Goal: Task Accomplishment & Management: Manage account settings

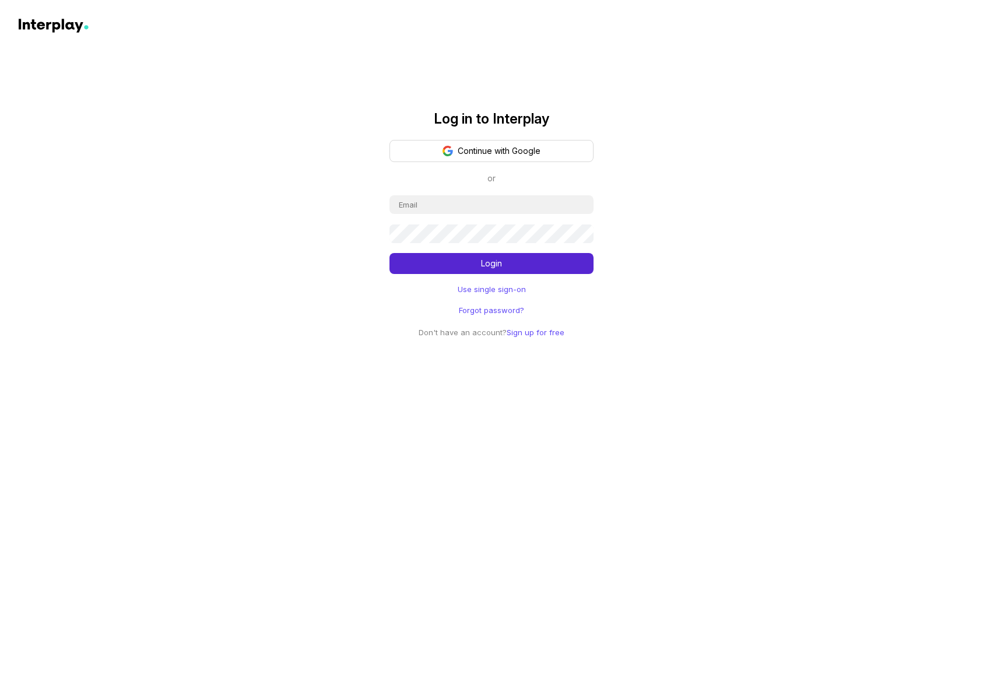
click at [541, 147] on button "Continue with Google" at bounding box center [491, 151] width 204 height 22
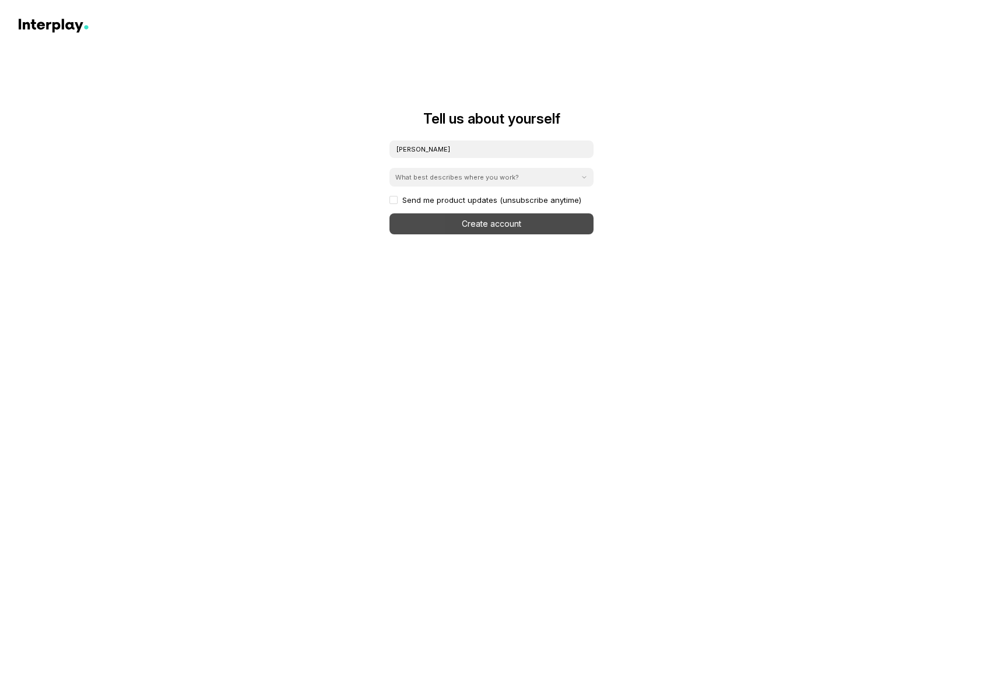
click at [537, 178] on div "What best describes where you work?" at bounding box center [484, 177] width 190 height 16
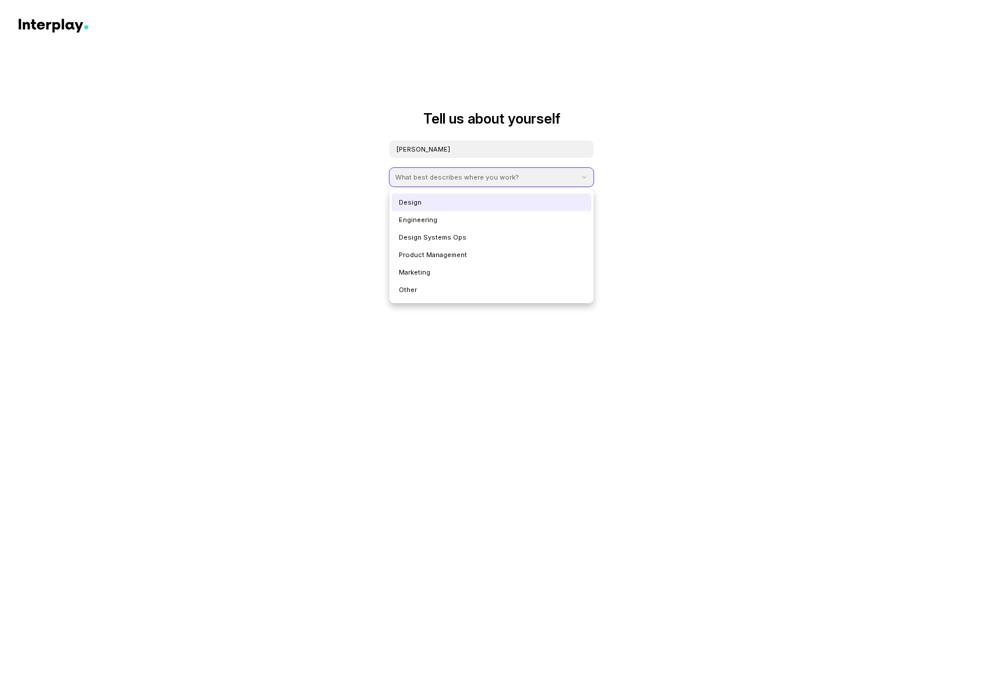
click at [491, 202] on div "Design" at bounding box center [491, 202] width 199 height 17
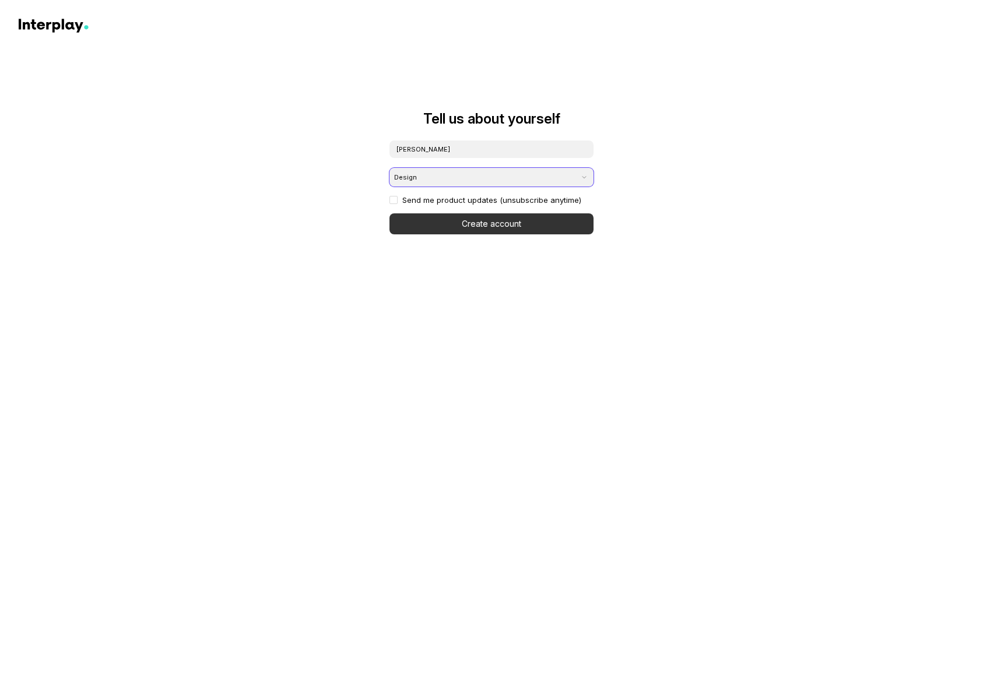
click at [417, 222] on button "Create account" at bounding box center [491, 223] width 204 height 21
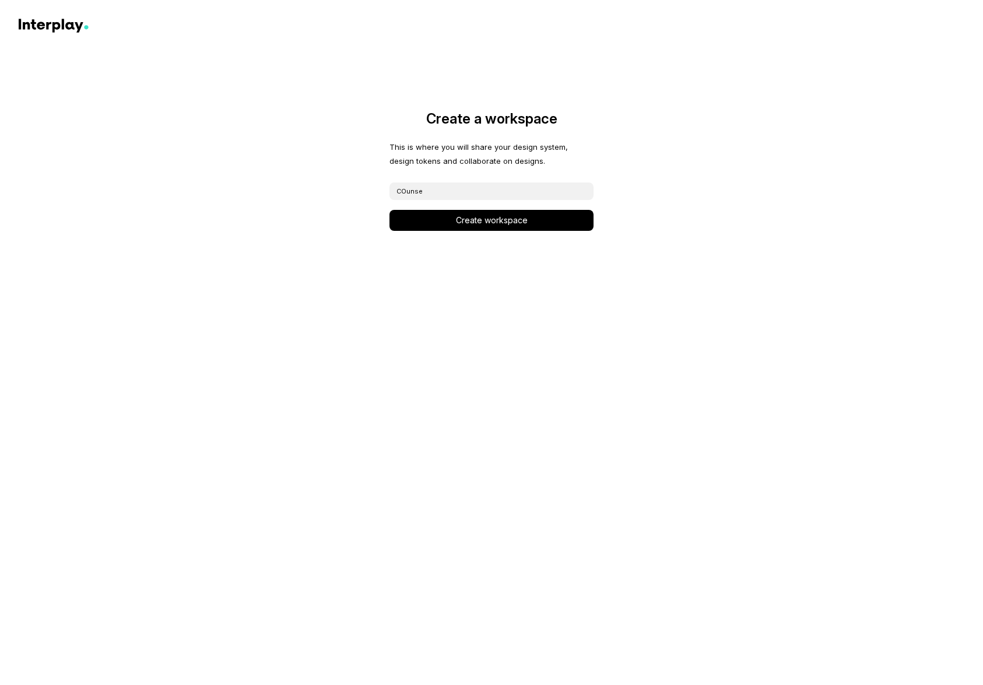
type input "COunsel"
click button "Create workspace" at bounding box center [491, 220] width 204 height 21
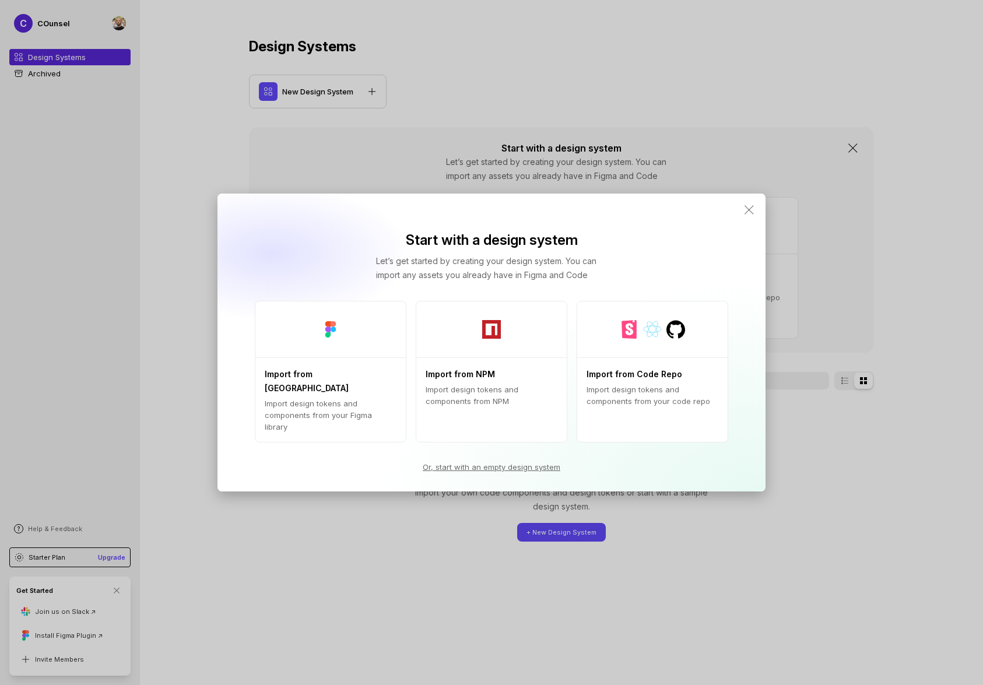
click at [748, 214] on icon at bounding box center [748, 209] width 9 height 9
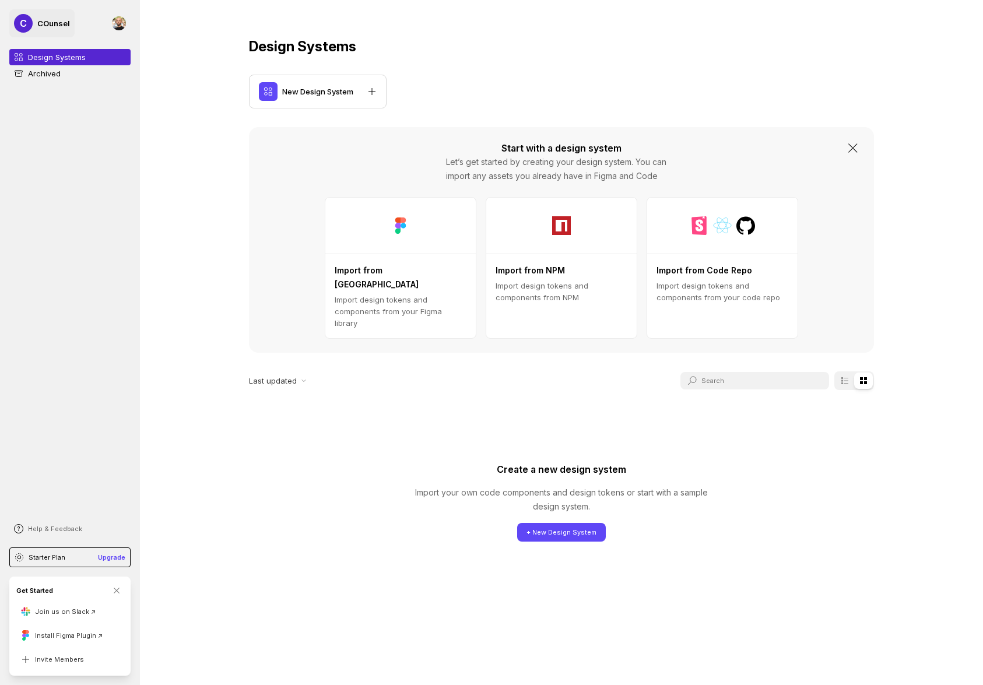
drag, startPoint x: 36, startPoint y: 26, endPoint x: 51, endPoint y: 24, distance: 15.2
click at [36, 26] on div "C COunsel" at bounding box center [42, 23] width 56 height 19
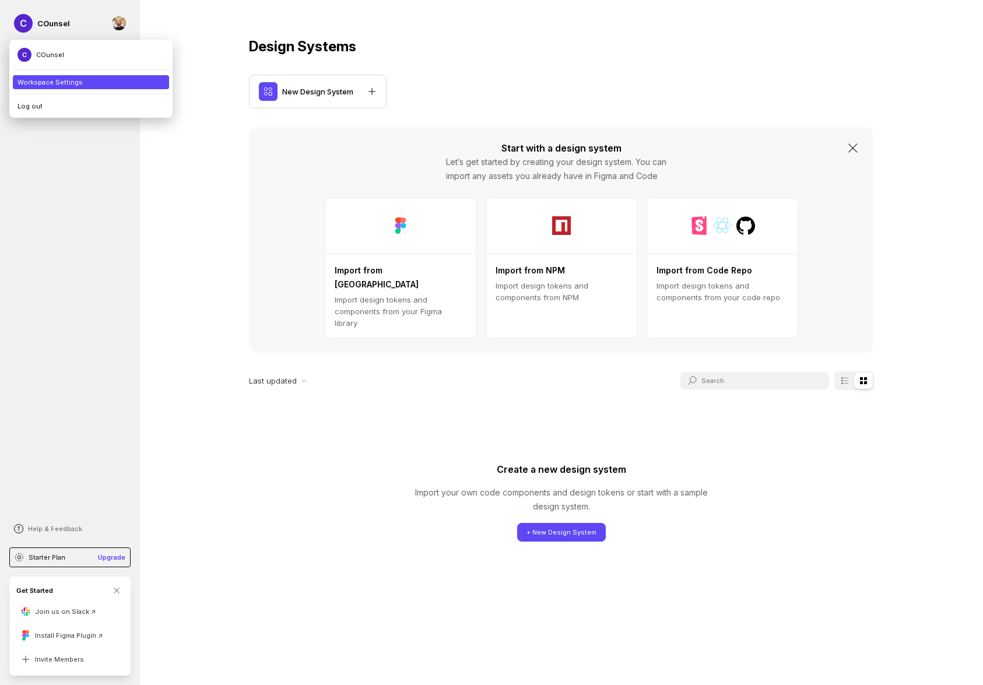
click at [46, 80] on li "Workspace Settings" at bounding box center [91, 82] width 156 height 14
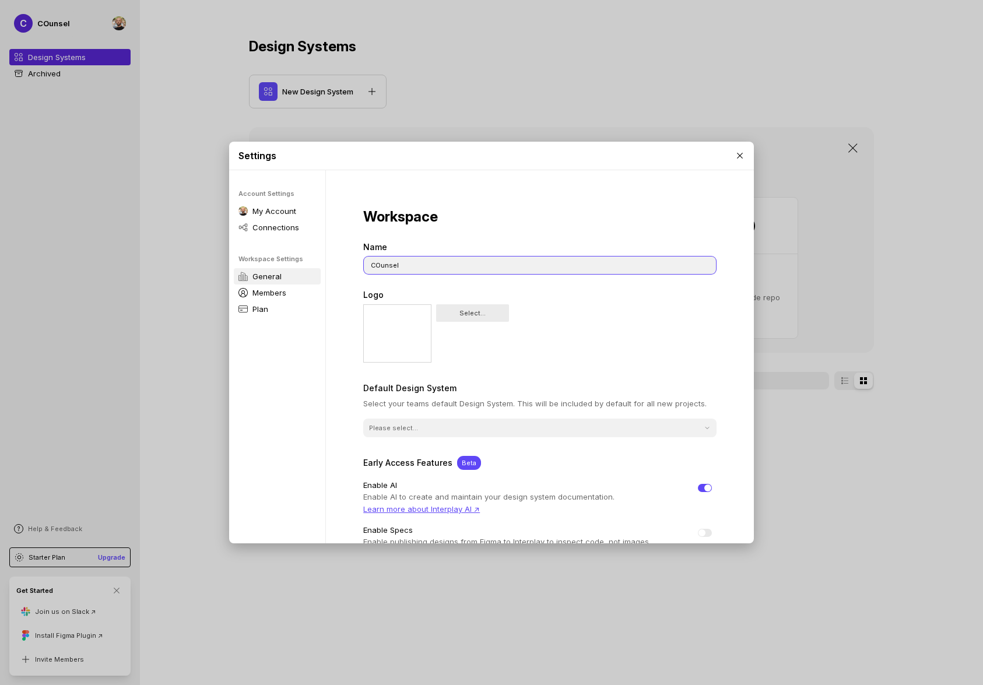
drag, startPoint x: 379, startPoint y: 264, endPoint x: 403, endPoint y: 278, distance: 27.7
click at [380, 265] on input "COunsel" at bounding box center [540, 264] width 352 height 17
type input "Counsel"
click at [524, 200] on div "Workspace Name Counsel Logo Select... Default Design System Select your teams d…" at bounding box center [540, 386] width 428 height 433
click at [741, 158] on icon at bounding box center [739, 155] width 9 height 9
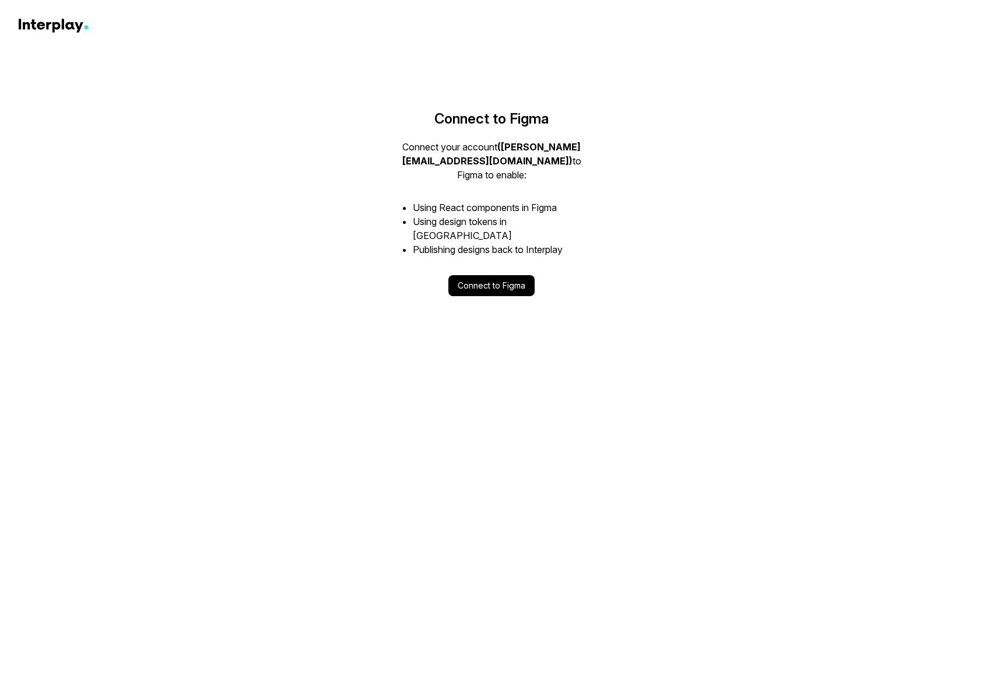
click at [505, 275] on button "Connect to Figma" at bounding box center [491, 285] width 86 height 21
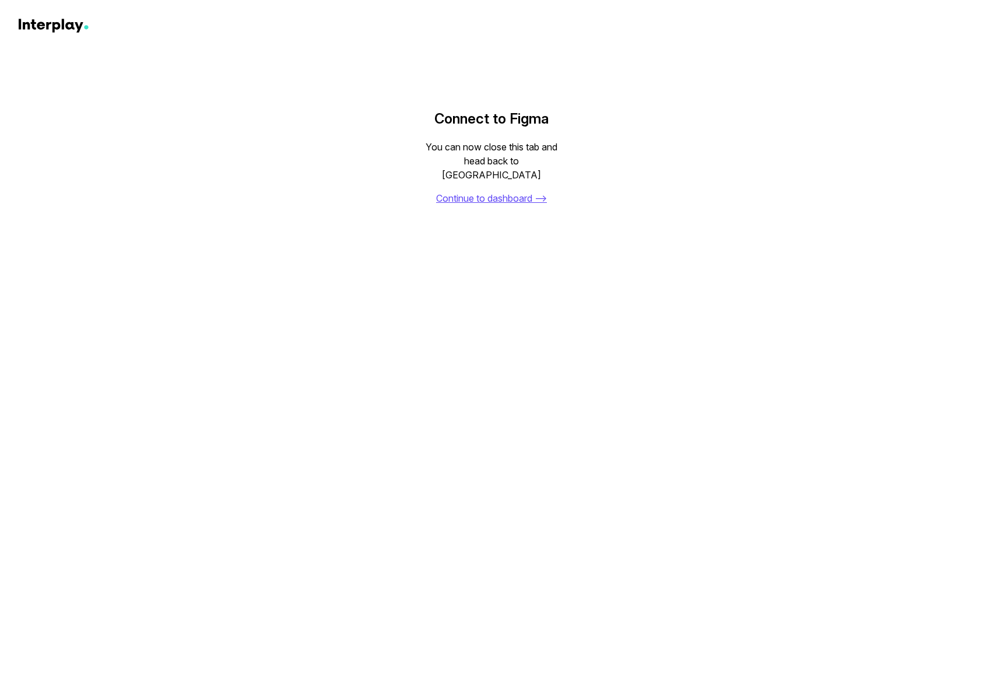
click at [520, 191] on link "Continue to dashboard ⟶" at bounding box center [491, 198] width 111 height 14
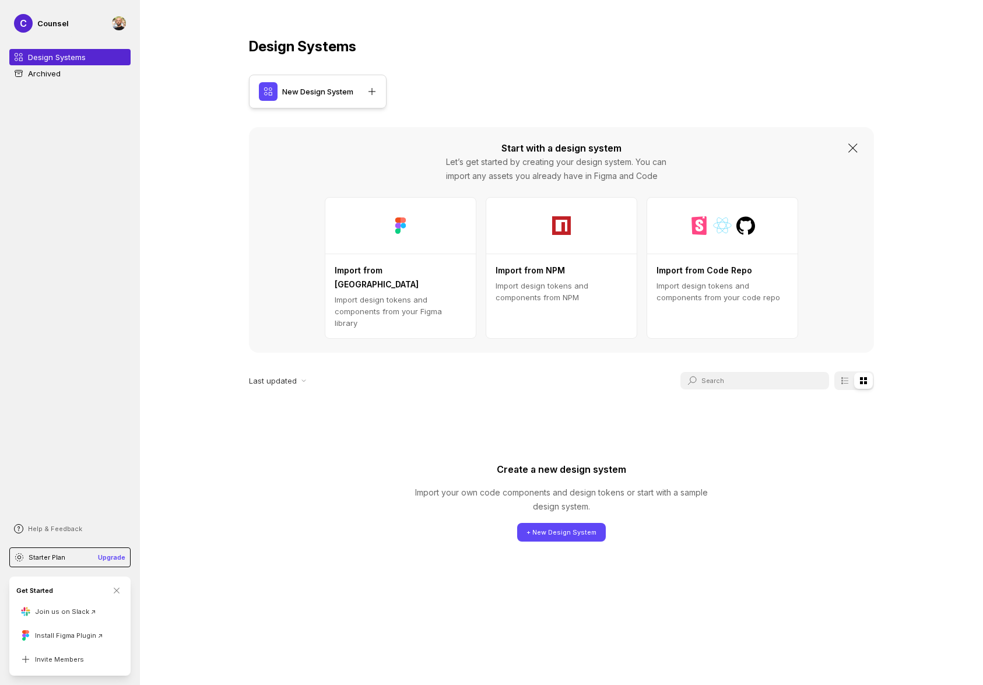
click at [372, 94] on icon at bounding box center [371, 91] width 9 height 9
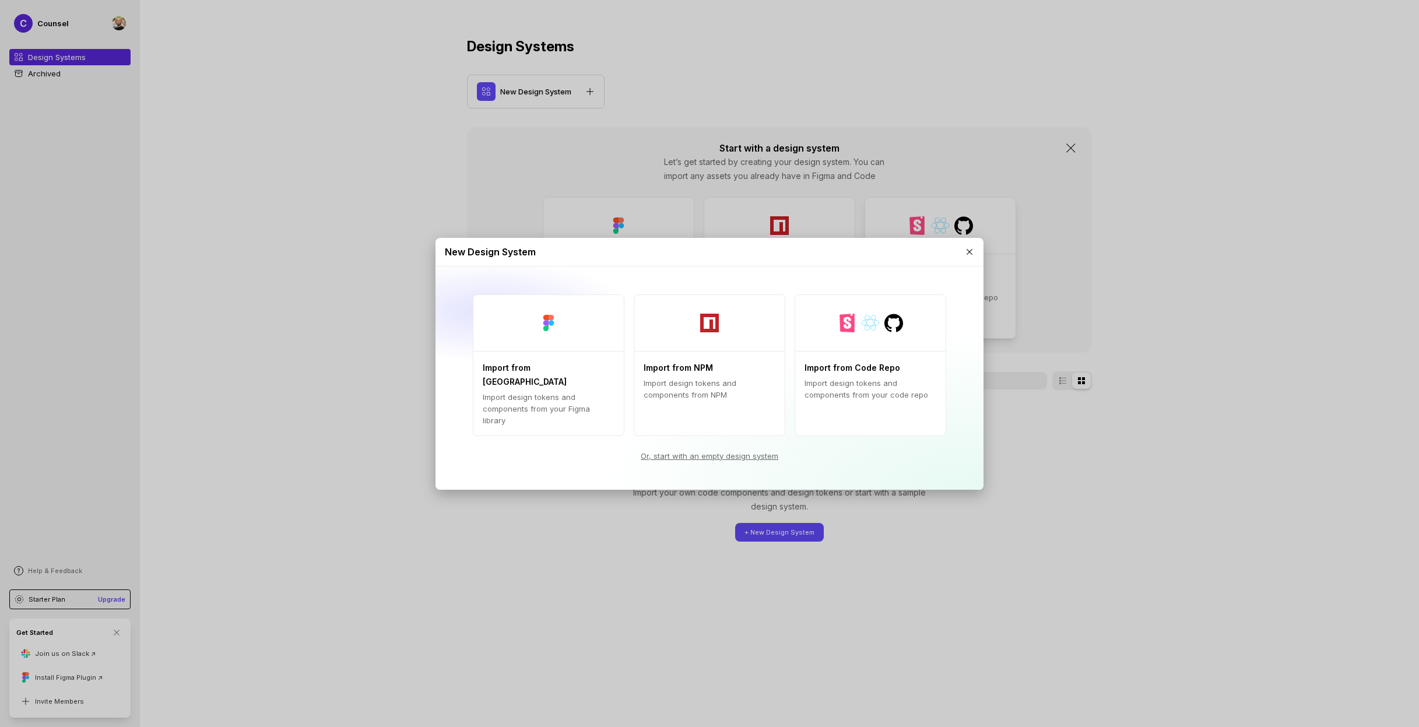
click at [973, 261] on div at bounding box center [969, 251] width 19 height 19
